Goal: Find specific page/section: Find specific page/section

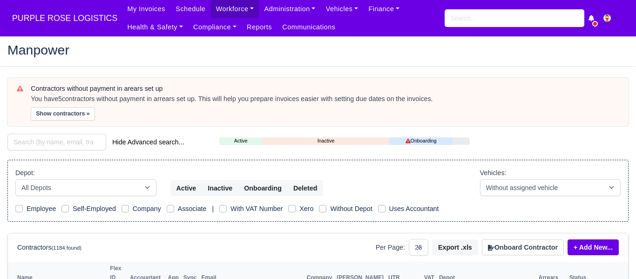
select select "25"
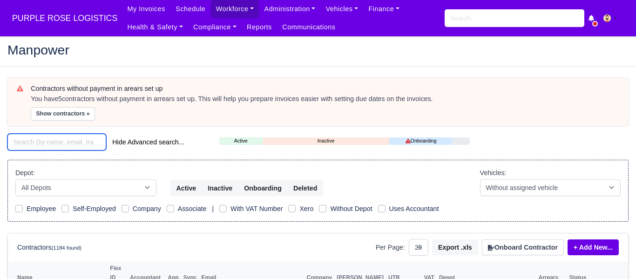
click at [57, 140] on input "search" at bounding box center [56, 142] width 99 height 17
click at [63, 144] on input "search" at bounding box center [56, 142] width 99 height 17
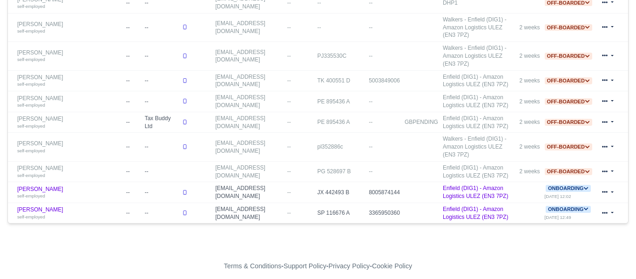
scroll to position [395, 0]
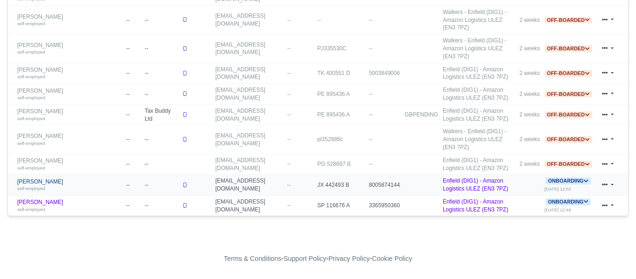
type input "[DEMOGRAPHIC_DATA]"
click at [44, 178] on link "[PERSON_NAME] self-employed" at bounding box center [69, 185] width 104 height 14
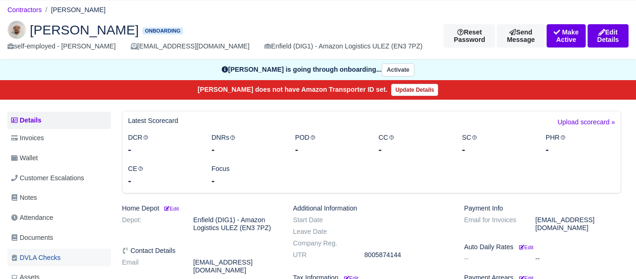
scroll to position [73, 0]
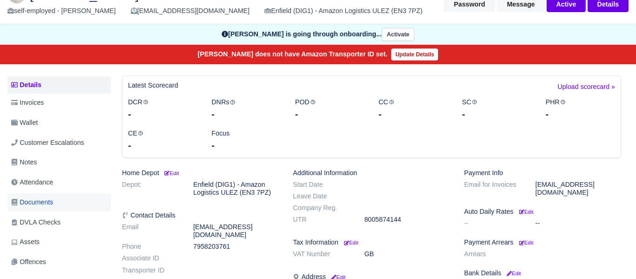
click at [41, 202] on span "Documents" at bounding box center [32, 202] width 42 height 11
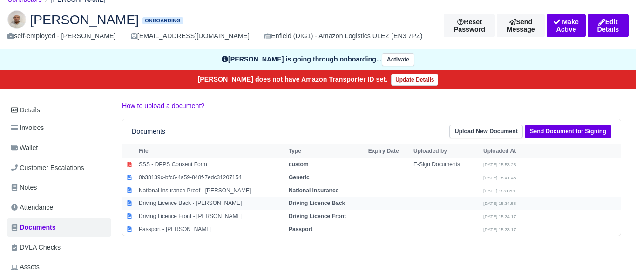
scroll to position [54, 0]
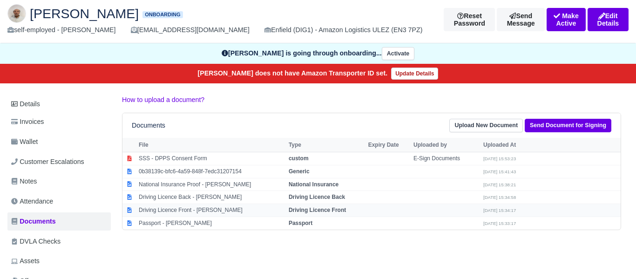
click at [324, 209] on strong "Driving Licence Front" at bounding box center [317, 210] width 57 height 7
select select "driving-licence-front"
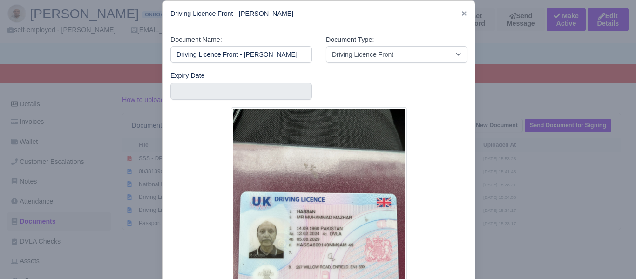
scroll to position [0, 0]
click at [512, 250] on div at bounding box center [318, 139] width 636 height 279
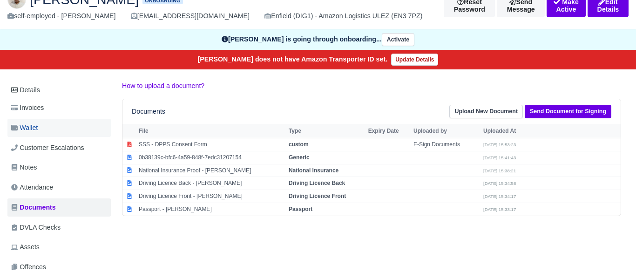
scroll to position [68, 0]
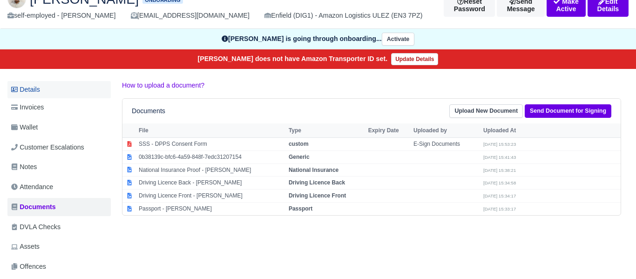
click at [38, 92] on link "Details" at bounding box center [58, 89] width 103 height 17
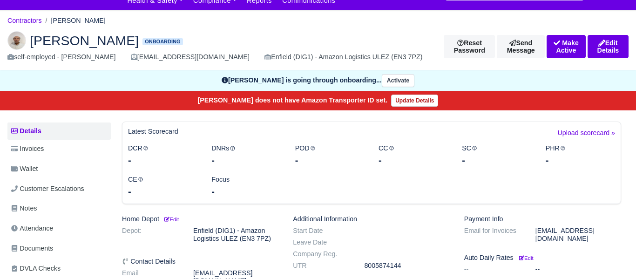
scroll to position [23, 0]
